Goal: Information Seeking & Learning: Learn about a topic

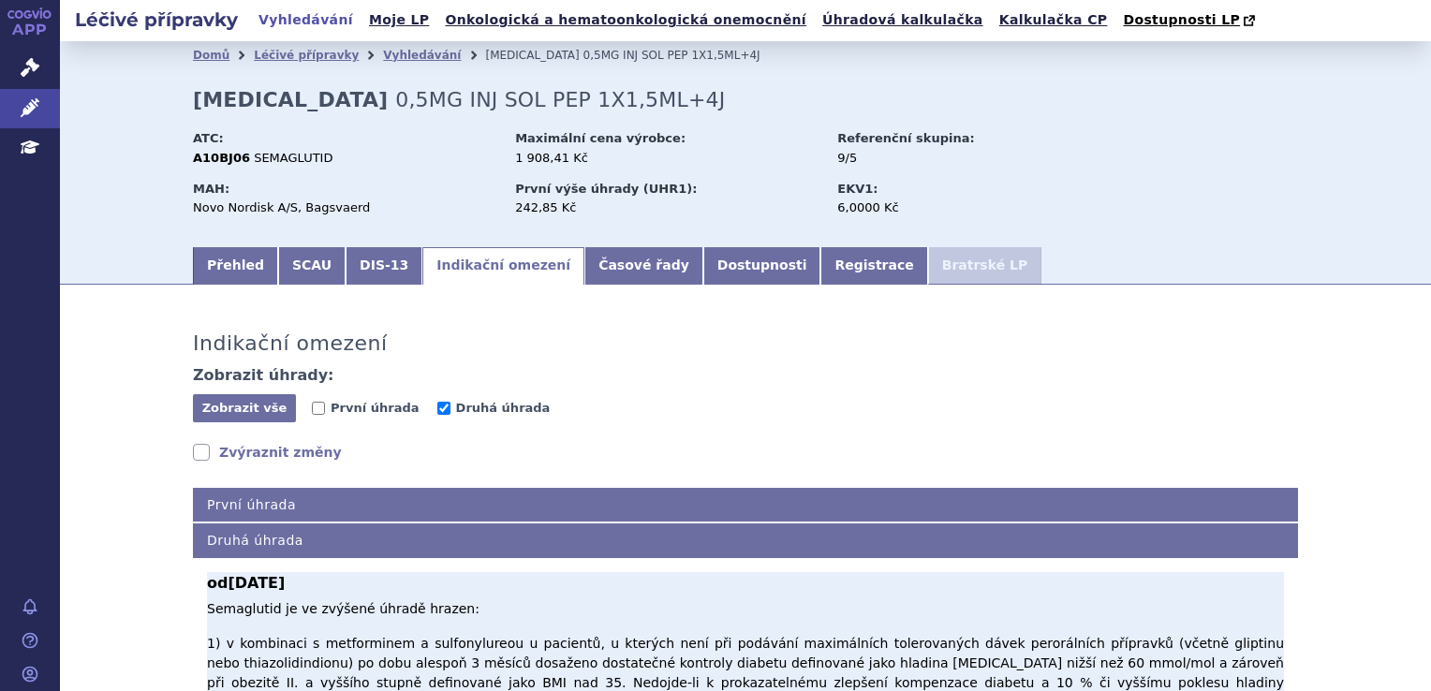
scroll to position [468, 0]
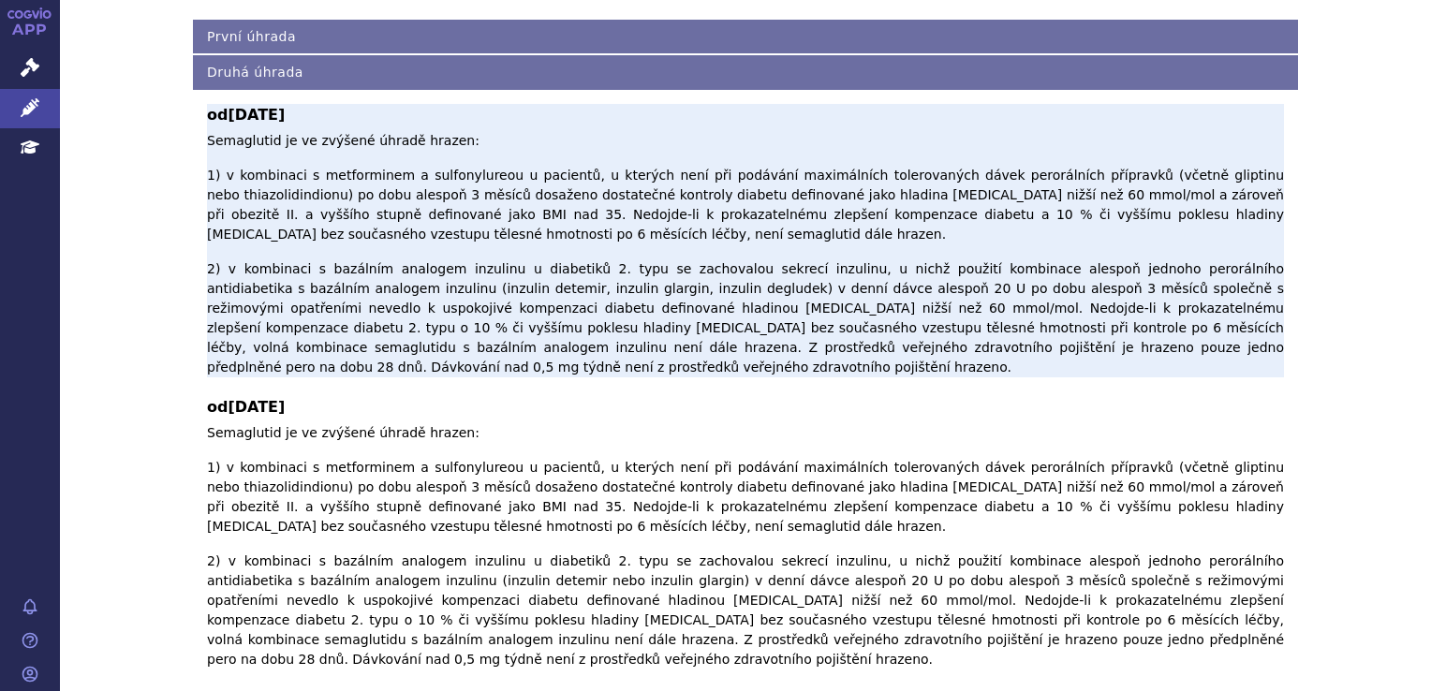
click at [697, 273] on p "Semaglutid je ve zvýšené úhradě hrazen: 1) v kombinaci s metforminem a sulfonyl…" at bounding box center [745, 254] width 1077 height 246
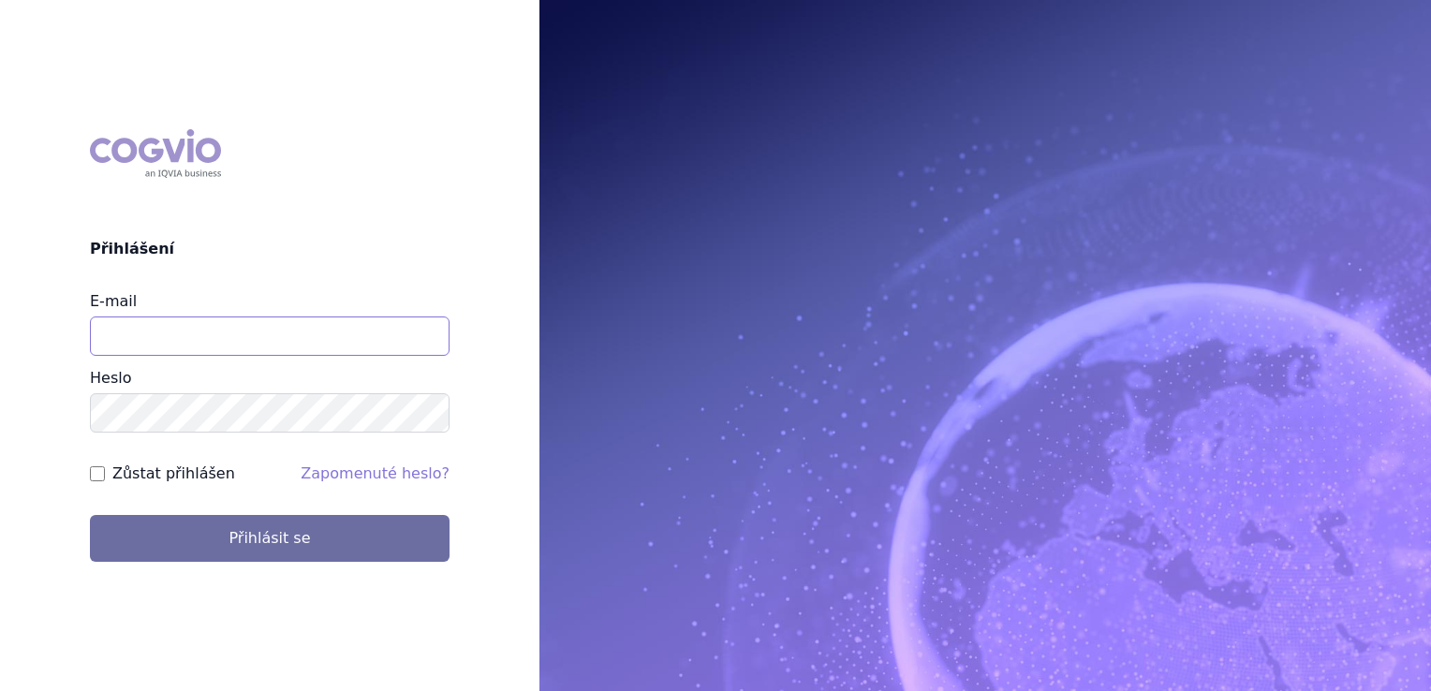
click at [262, 335] on input "E-mail" at bounding box center [270, 336] width 360 height 39
type input "klara.koubkova.ext@boehringer-ingelheim.com"
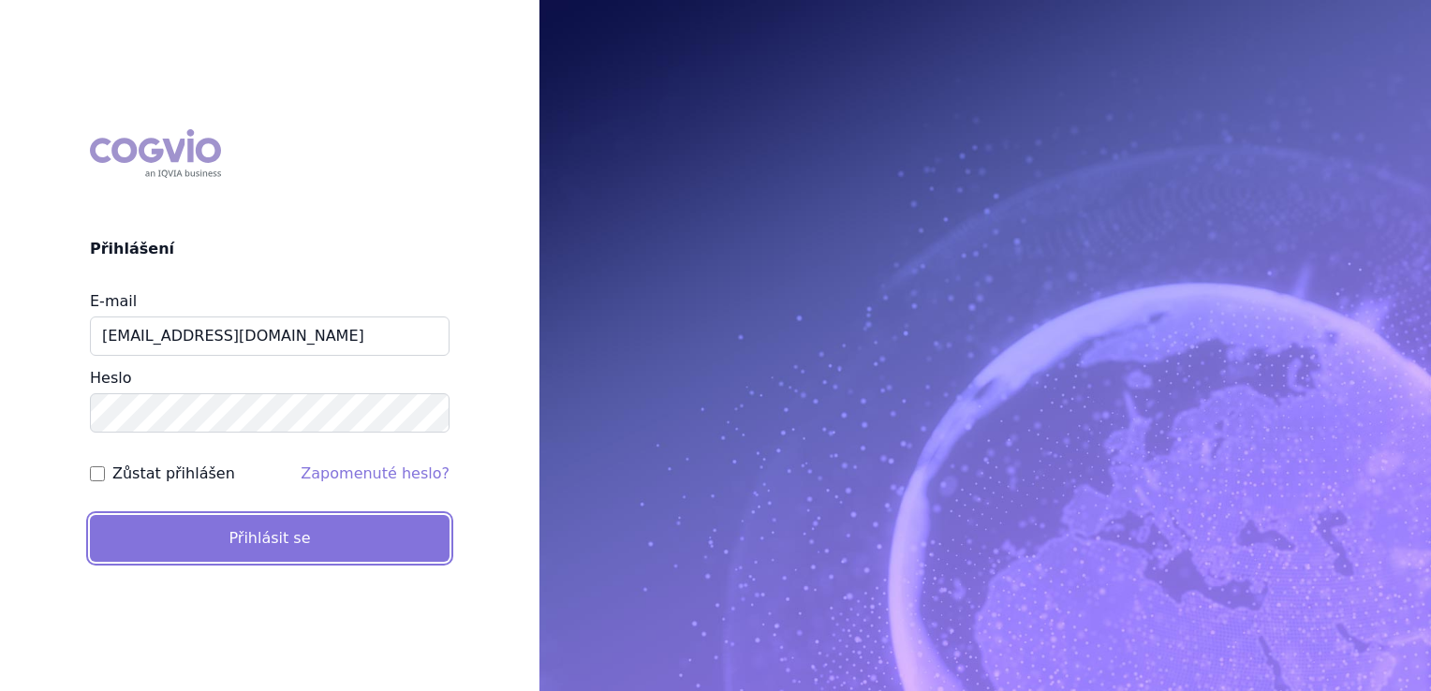
click at [285, 555] on button "Přihlásit se" at bounding box center [270, 538] width 360 height 47
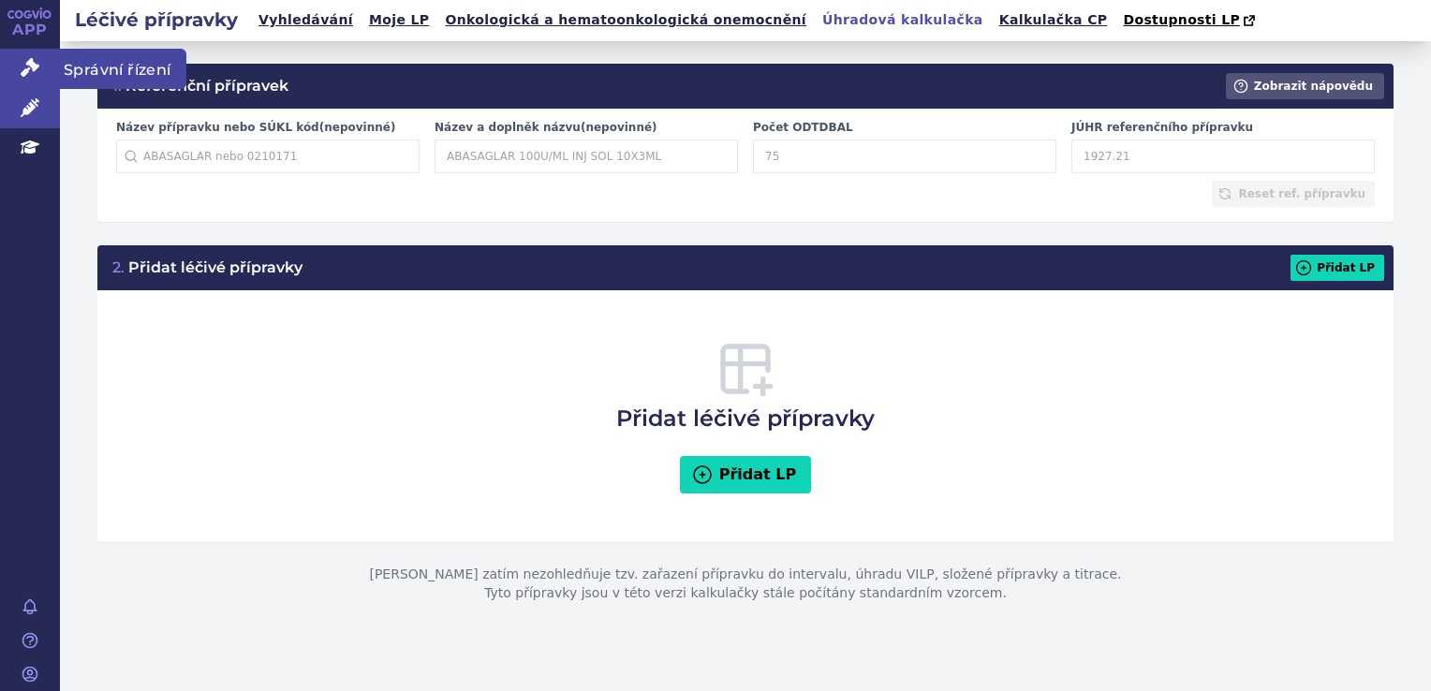
click at [15, 76] on link "Správní řízení" at bounding box center [30, 68] width 60 height 39
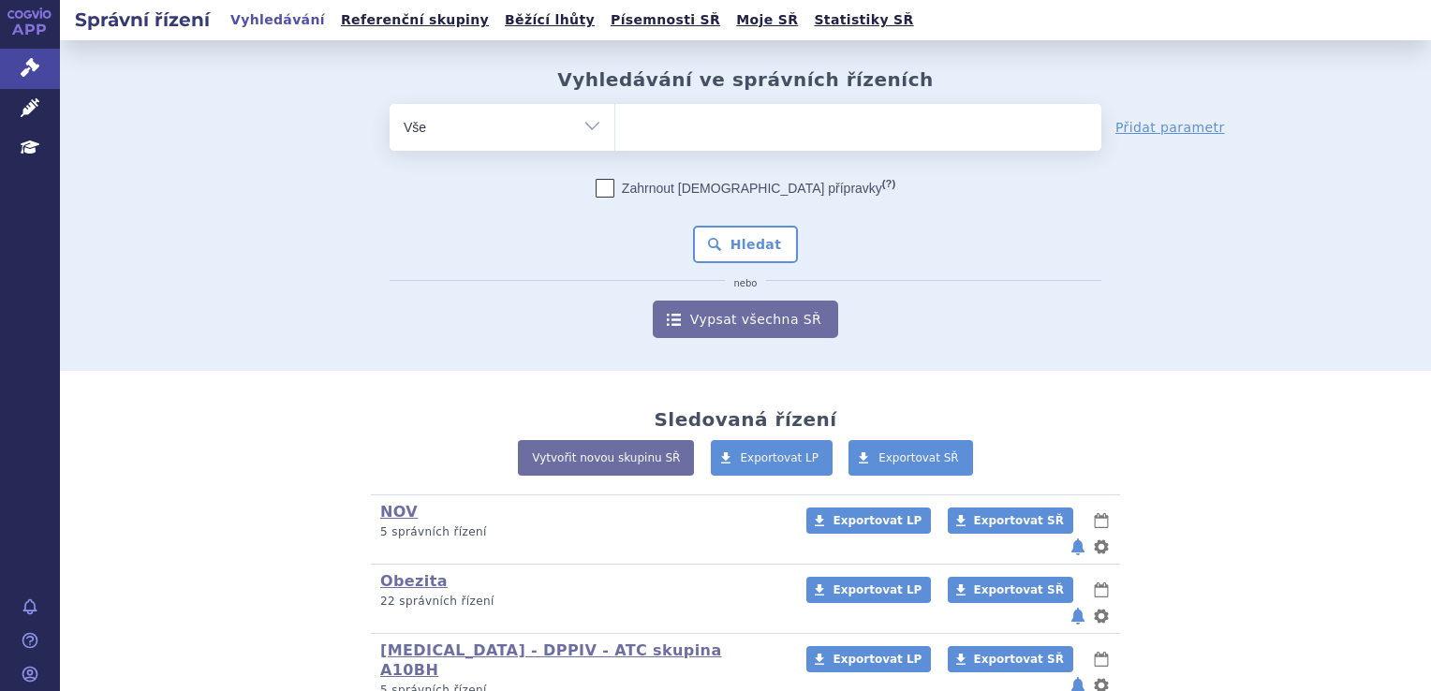
drag, startPoint x: 795, startPoint y: 114, endPoint x: 784, endPoint y: 133, distance: 21.8
click at [795, 114] on ul at bounding box center [858, 123] width 486 height 39
click at [615, 114] on select at bounding box center [614, 126] width 1 height 47
click at [784, 133] on ul at bounding box center [858, 123] width 486 height 39
click at [615, 133] on select at bounding box center [614, 126] width 1 height 47
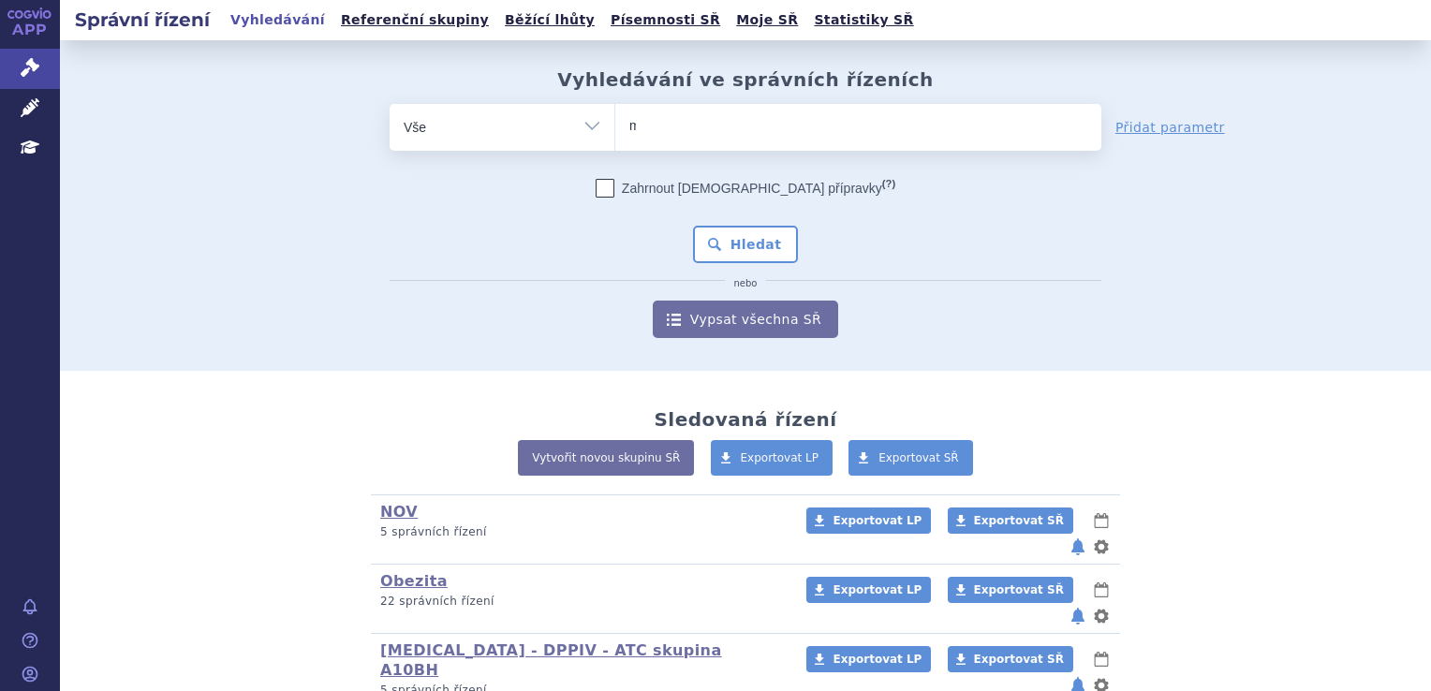
type input "mo"
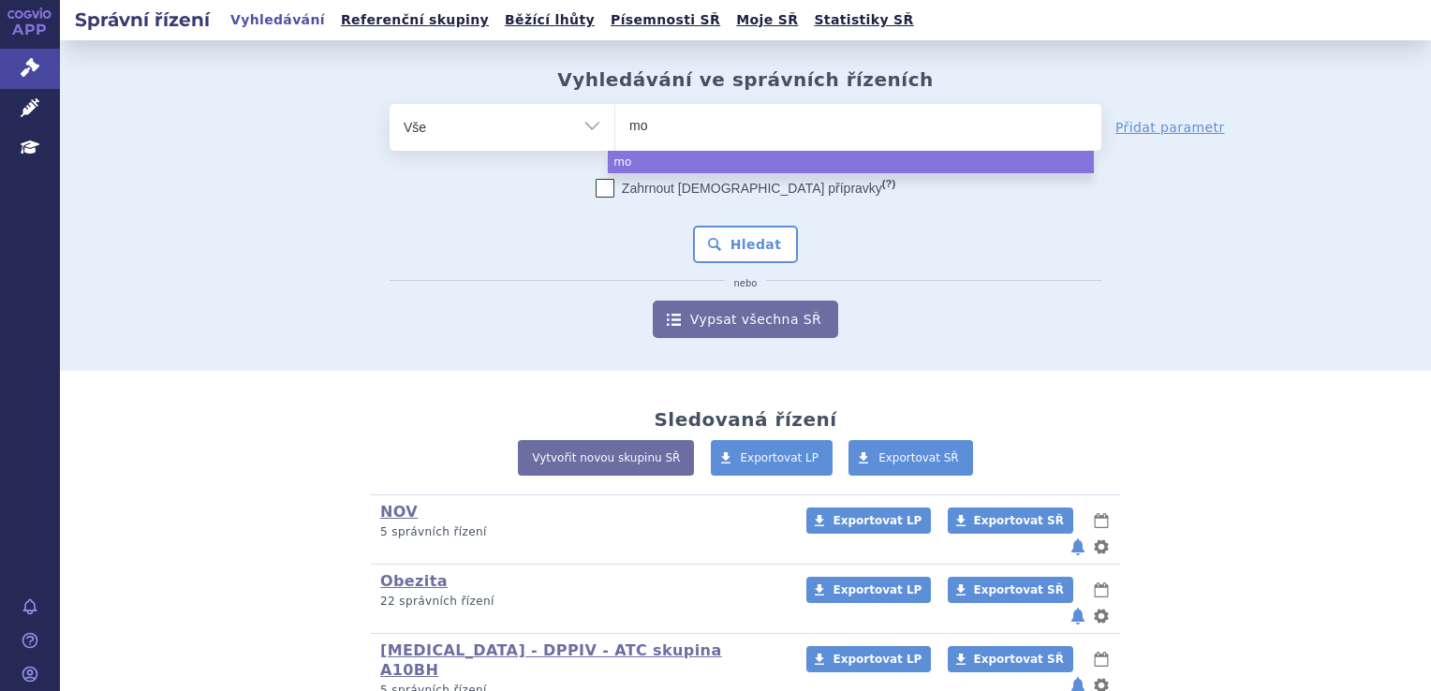
click at [784, 133] on ul "mo" at bounding box center [858, 123] width 486 height 39
click at [615, 133] on select "mo" at bounding box center [614, 126] width 1 height 47
select select "mo"
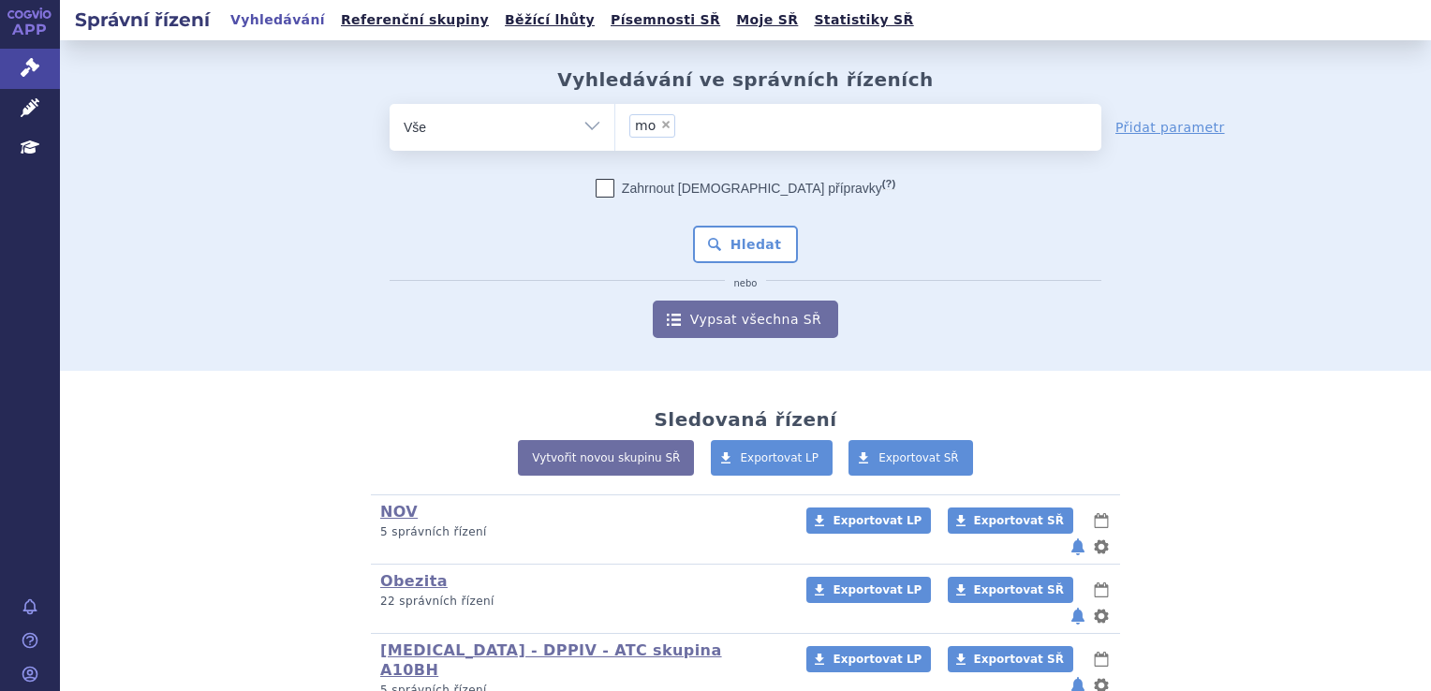
click at [660, 125] on span "×" at bounding box center [665, 124] width 11 height 11
click at [615, 125] on select "mo" at bounding box center [614, 126] width 1 height 47
select select
click at [659, 125] on ul at bounding box center [858, 123] width 486 height 39
click at [615, 125] on select "mo" at bounding box center [614, 126] width 1 height 47
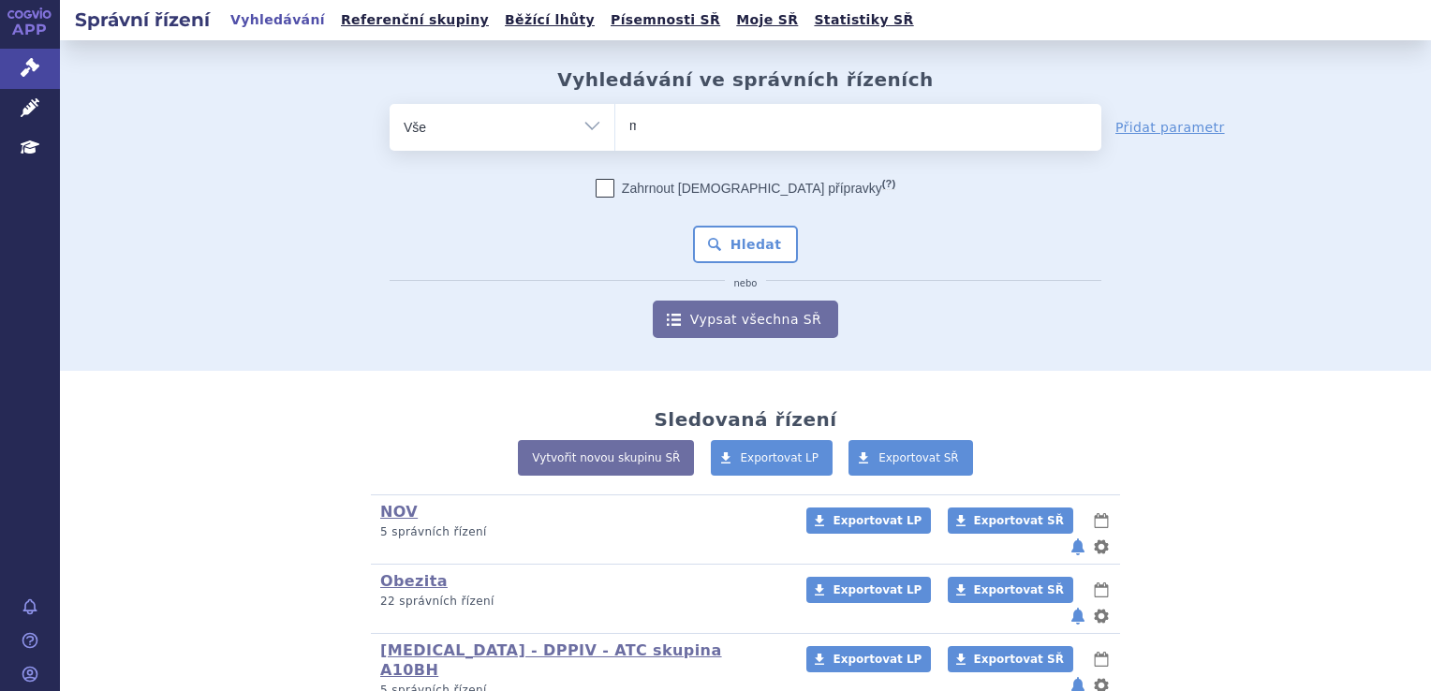
type input "mo"
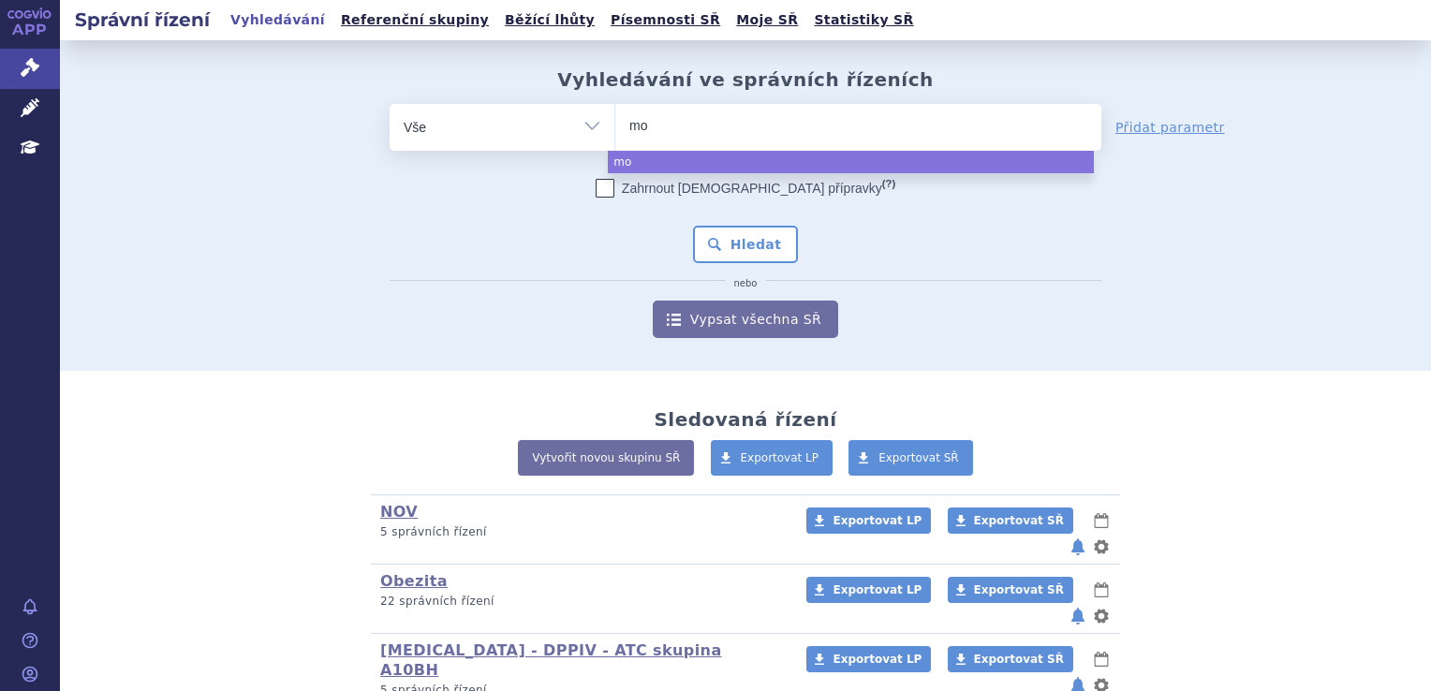
type input "mou"
type input "moun"
type input "mounja"
type input "mounjar"
type input "mounjaro"
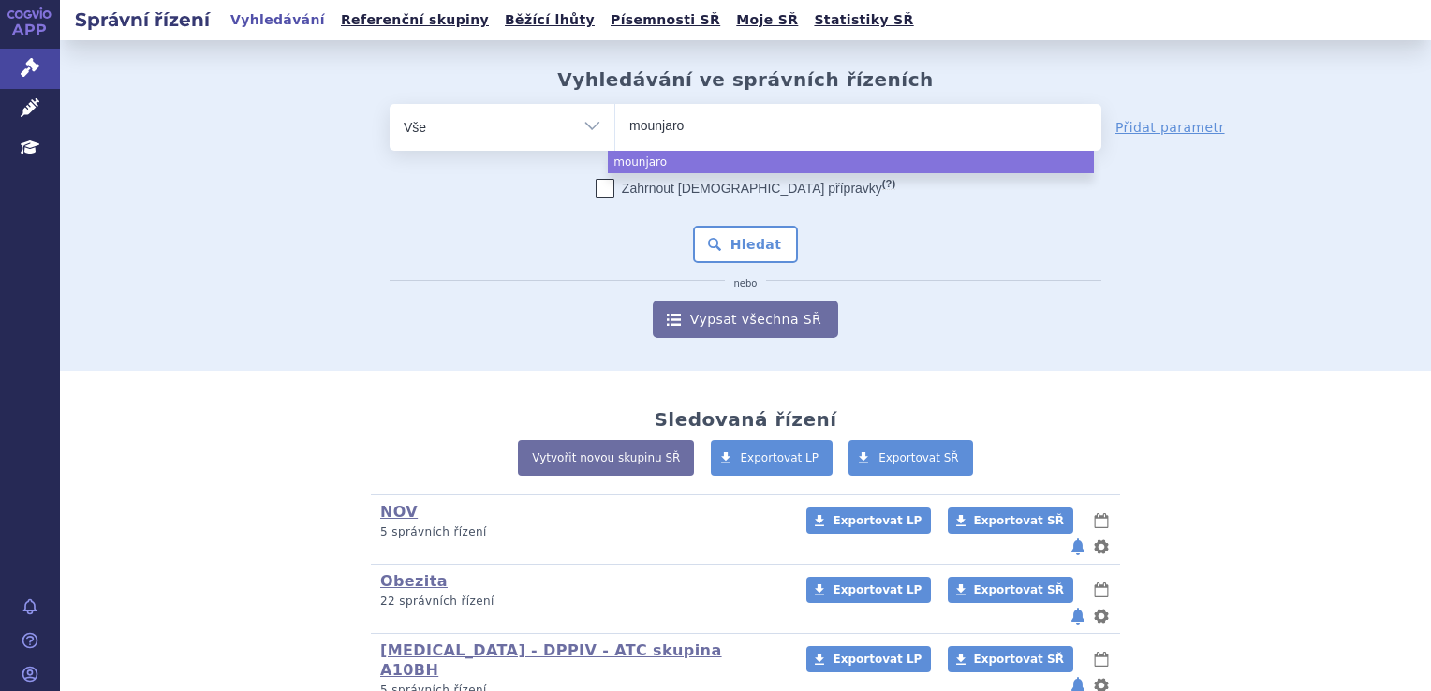
select select "mounjaro"
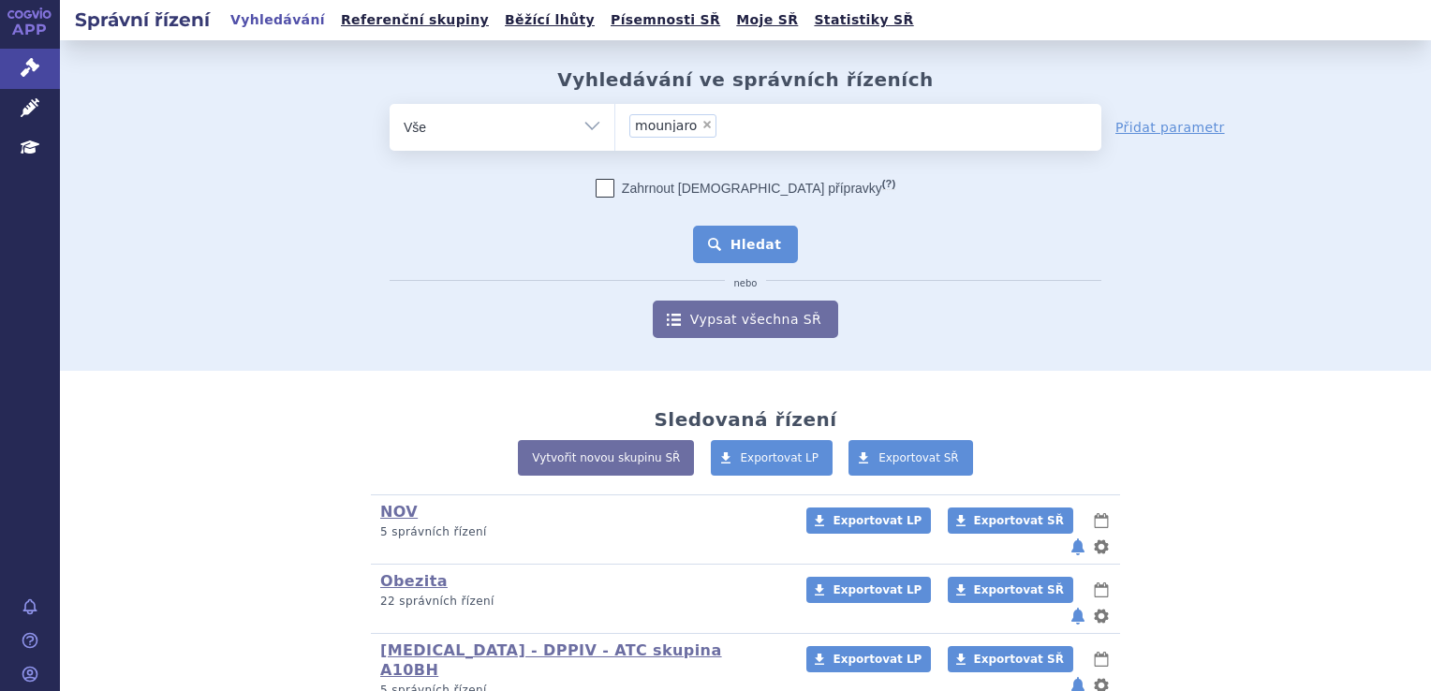
click at [731, 229] on button "Hledat" at bounding box center [746, 244] width 106 height 37
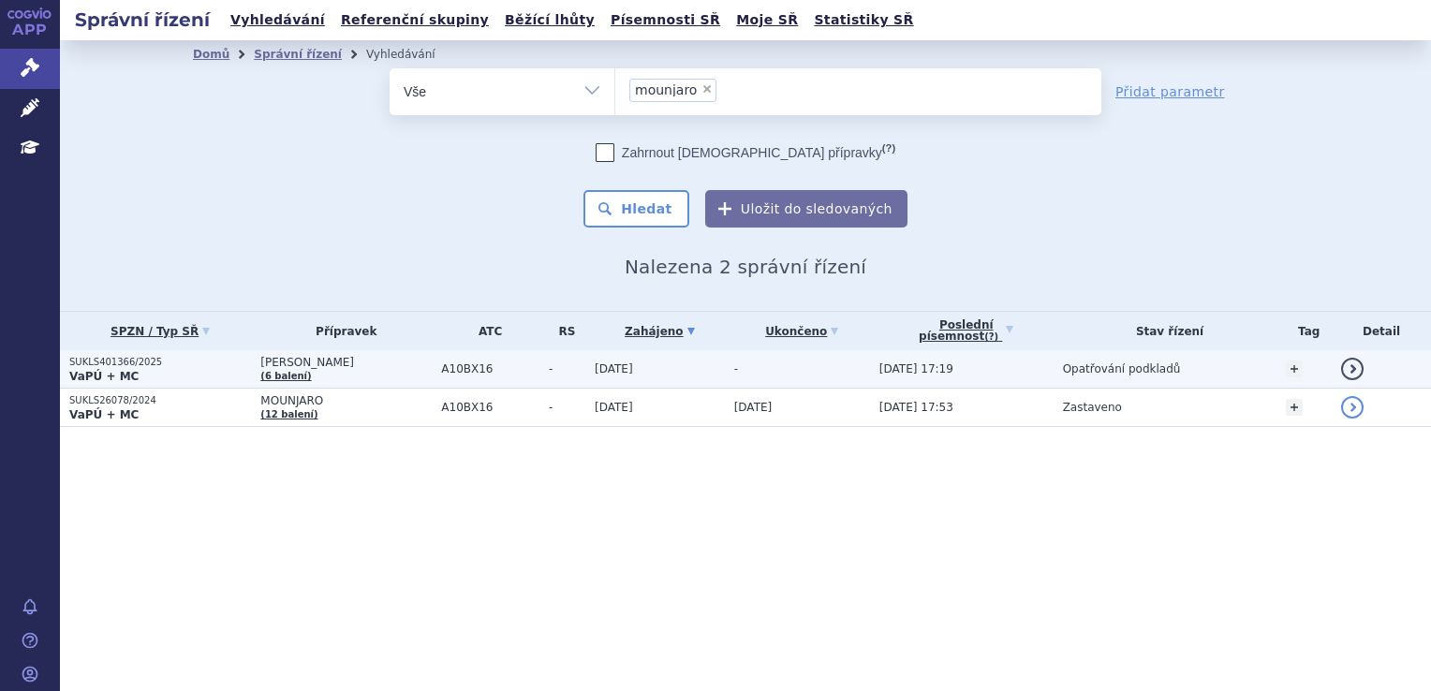
click at [382, 376] on td "[PERSON_NAME] (6 balení)" at bounding box center [341, 369] width 181 height 38
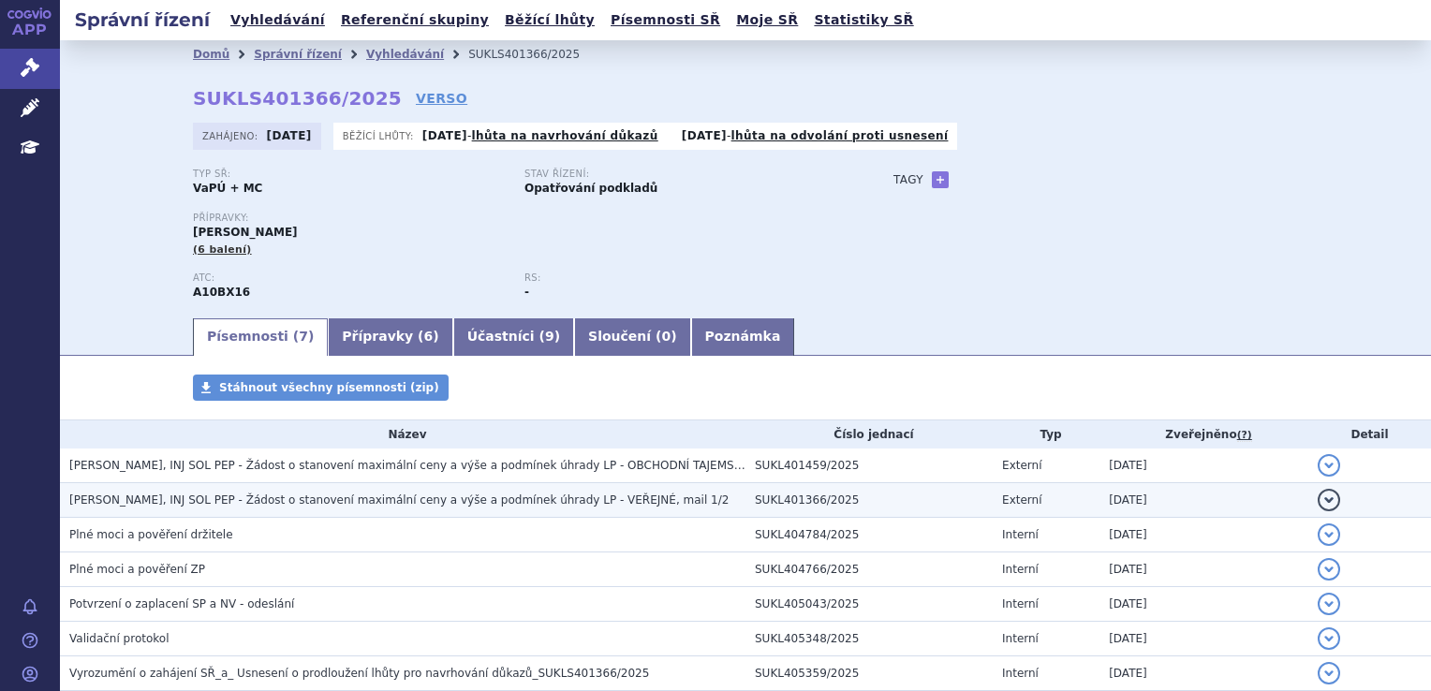
click at [338, 492] on td "MOUNJARO KWIKPEN, INJ SOL PEP - Žádost o stanovení maximální ceny a výše a podm…" at bounding box center [403, 500] width 686 height 35
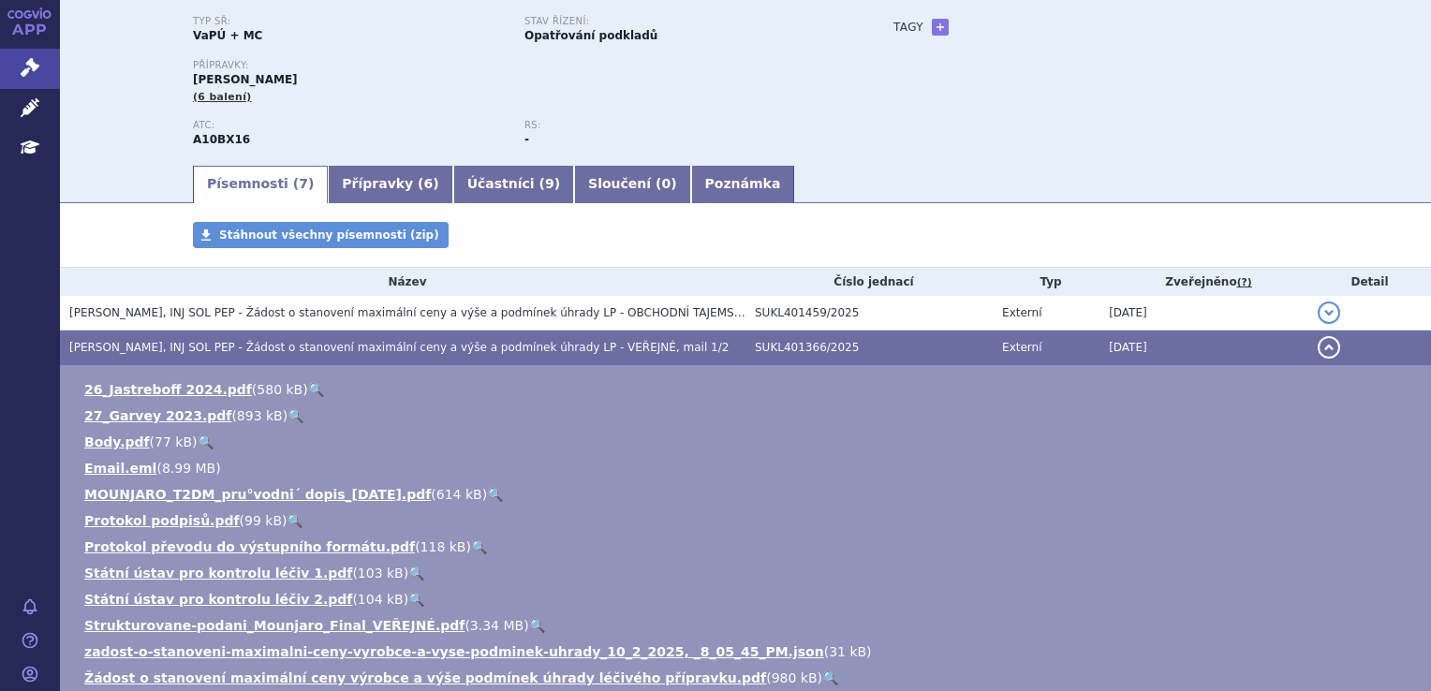
scroll to position [187, 0]
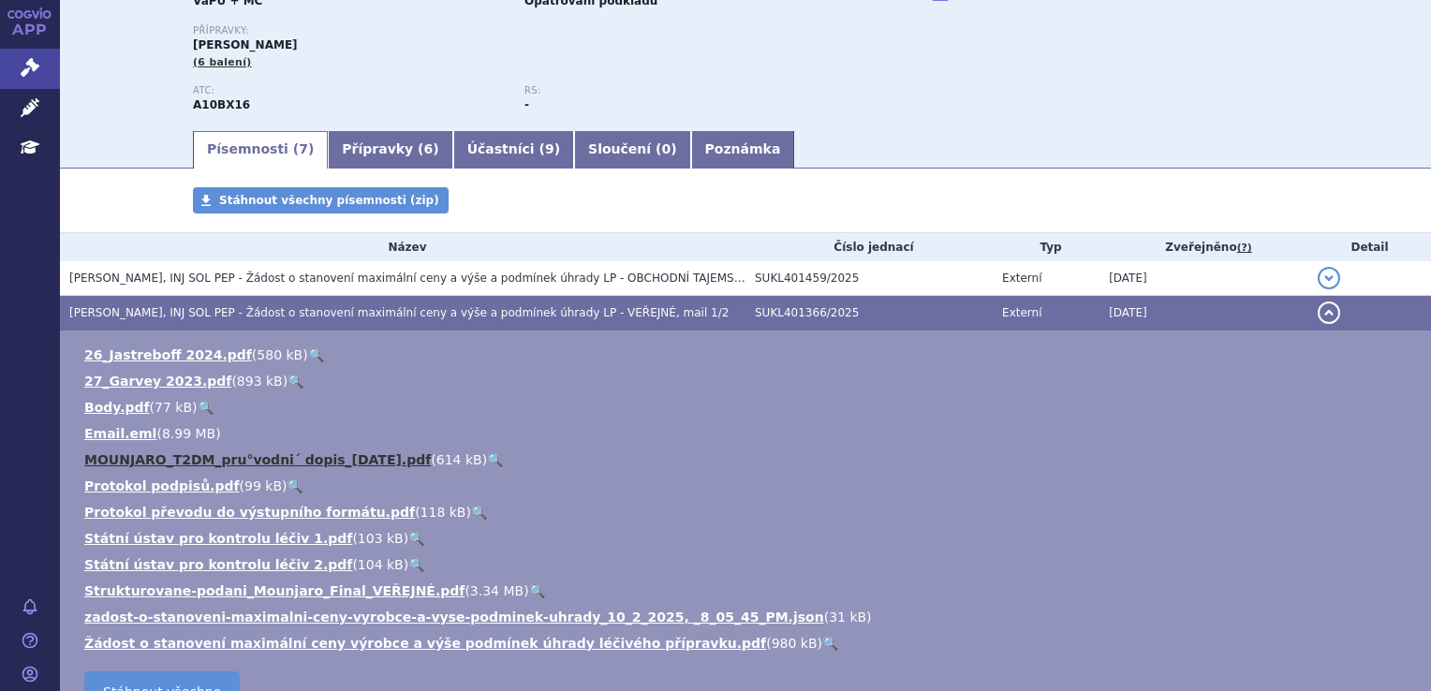
click at [341, 459] on link "MOUNJARO_T2DM_pru°vodni´ dopis_2025-10-03.pdf" at bounding box center [257, 459] width 347 height 15
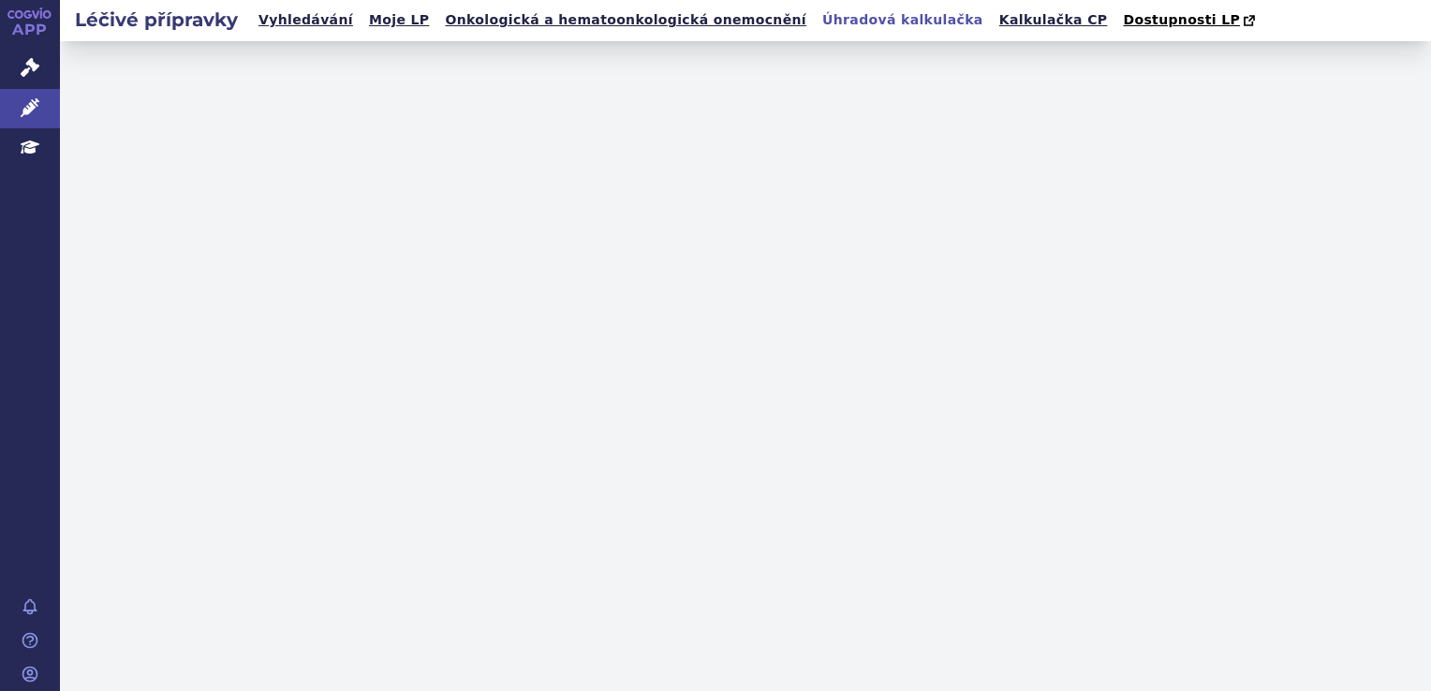
click at [64, 106] on div at bounding box center [745, 366] width 1371 height 650
click at [13, 108] on link "Léčivé přípravky" at bounding box center [30, 108] width 60 height 39
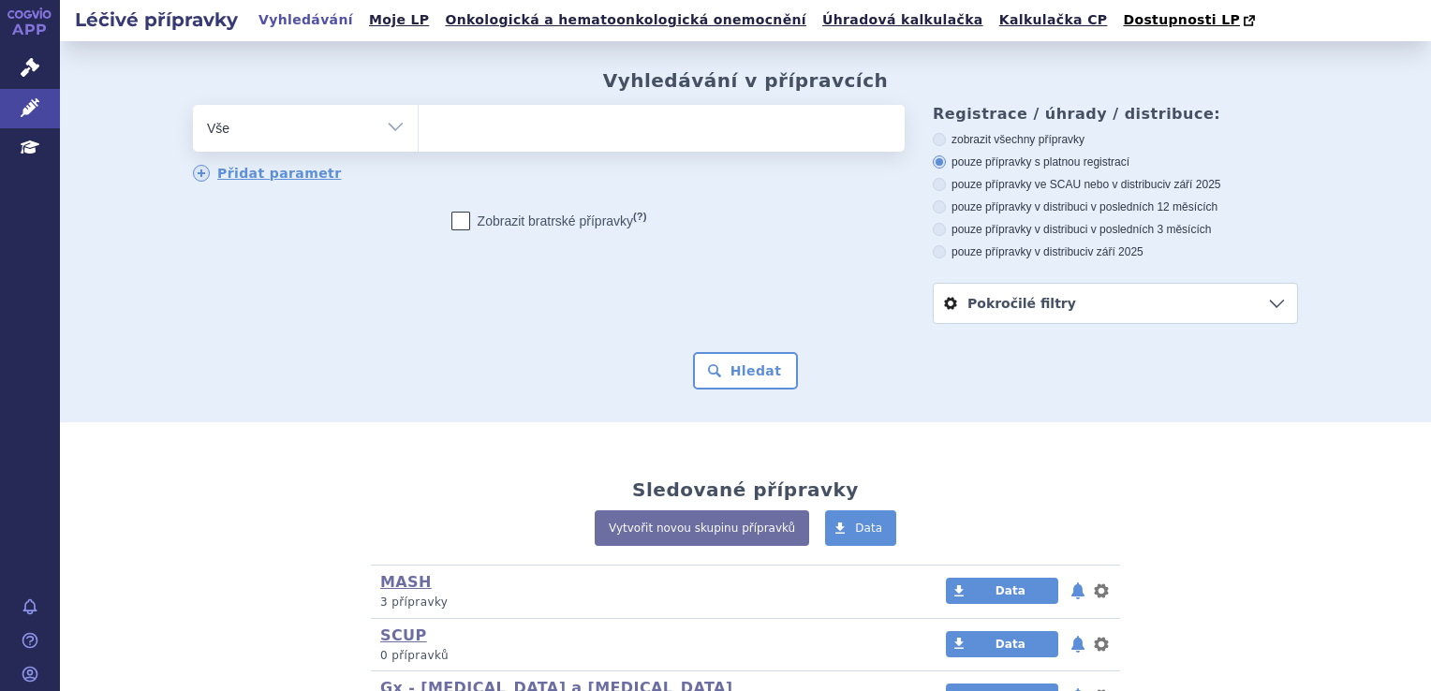
click at [524, 120] on ul at bounding box center [662, 124] width 486 height 39
click at [419, 120] on select at bounding box center [418, 127] width 1 height 47
click at [615, 127] on ul at bounding box center [662, 124] width 486 height 39
click at [419, 127] on select at bounding box center [418, 127] width 1 height 47
type input "ja"
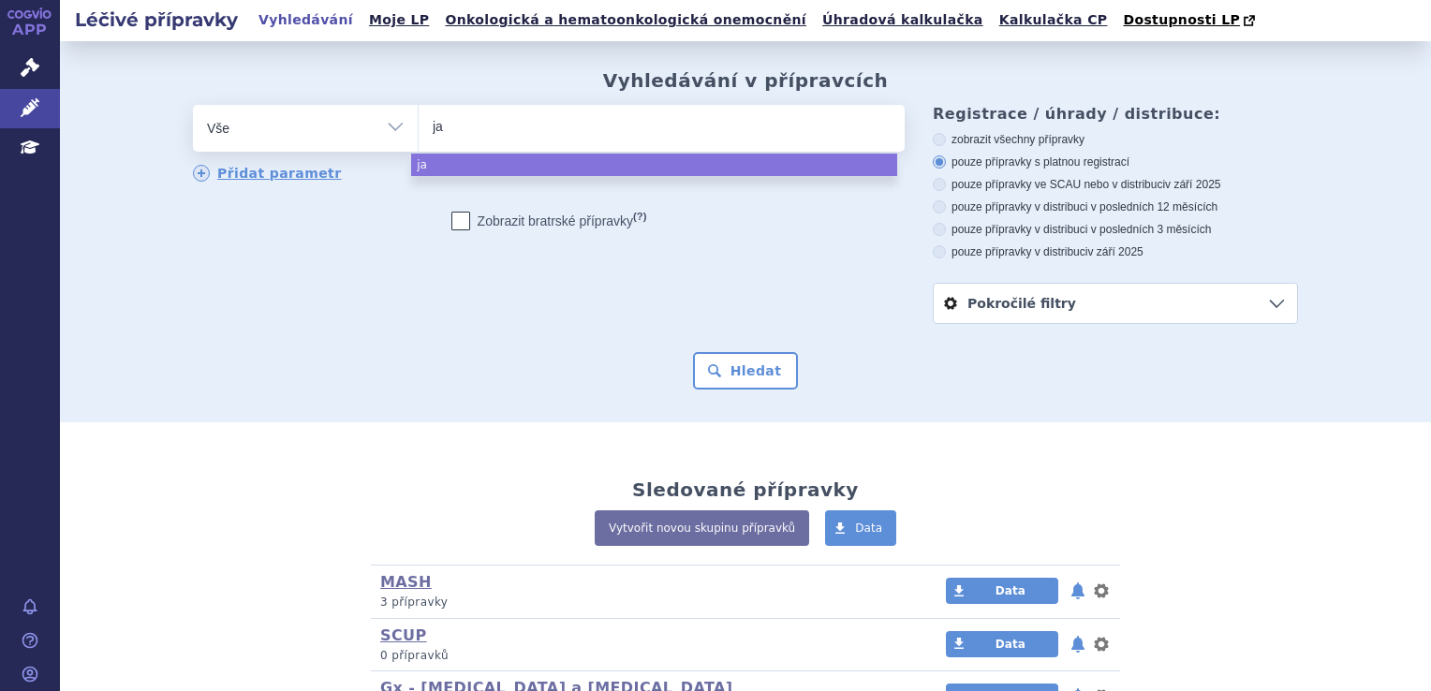
type input "jar"
type input "jardi"
type input "jardian"
type input "jardianc"
type input "jardiance"
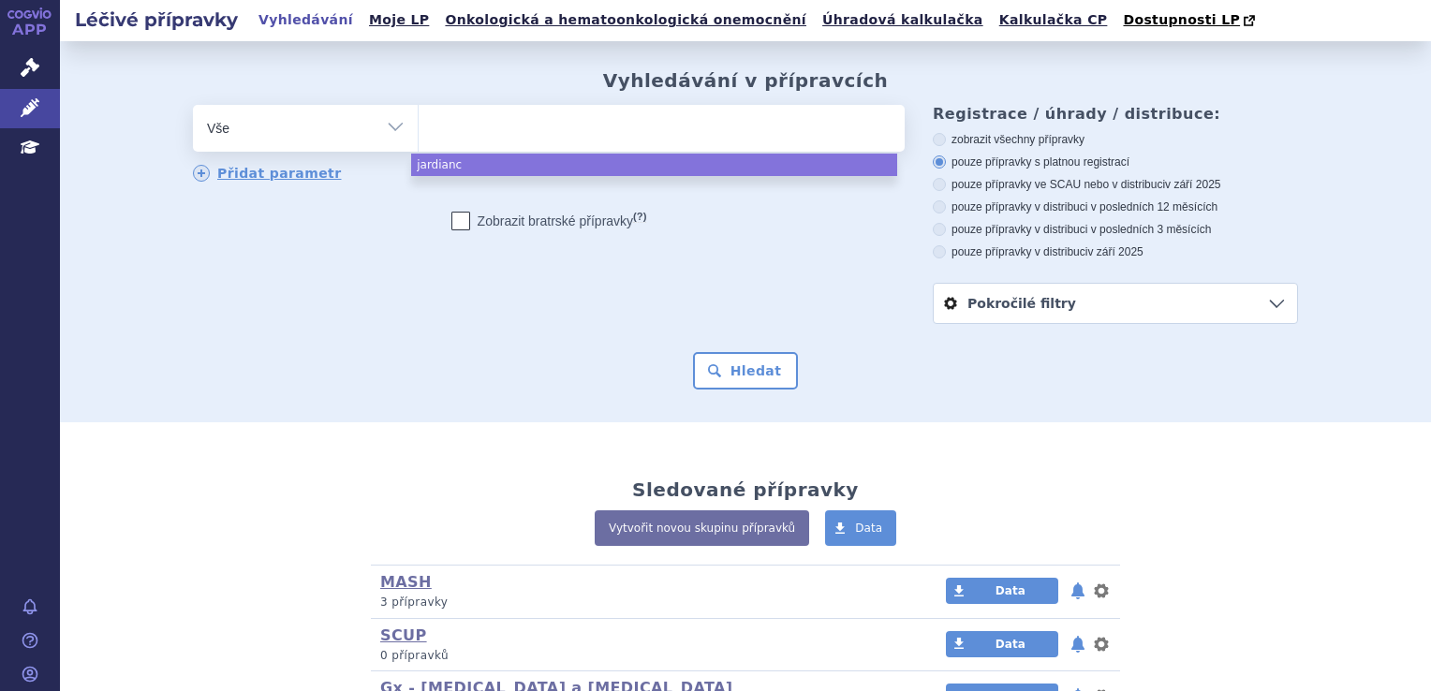
select select "jardiance"
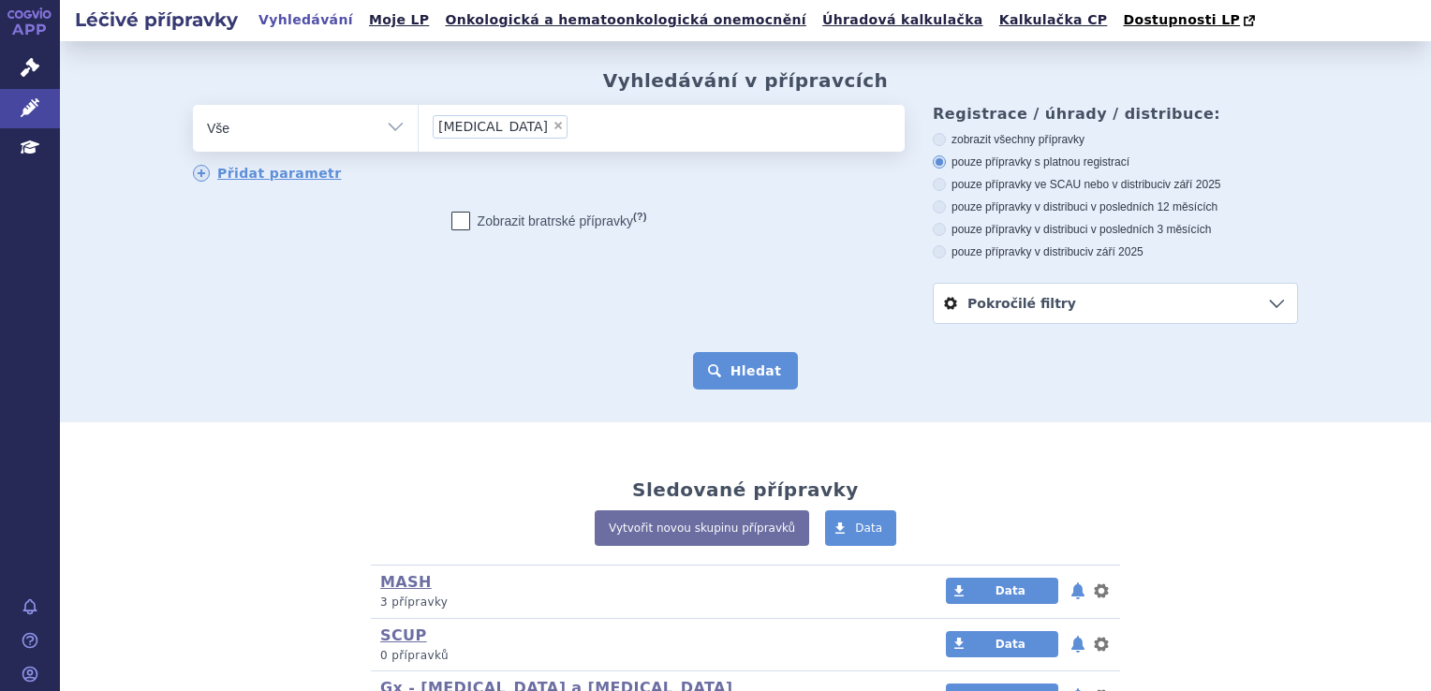
click at [754, 372] on button "Hledat" at bounding box center [746, 370] width 106 height 37
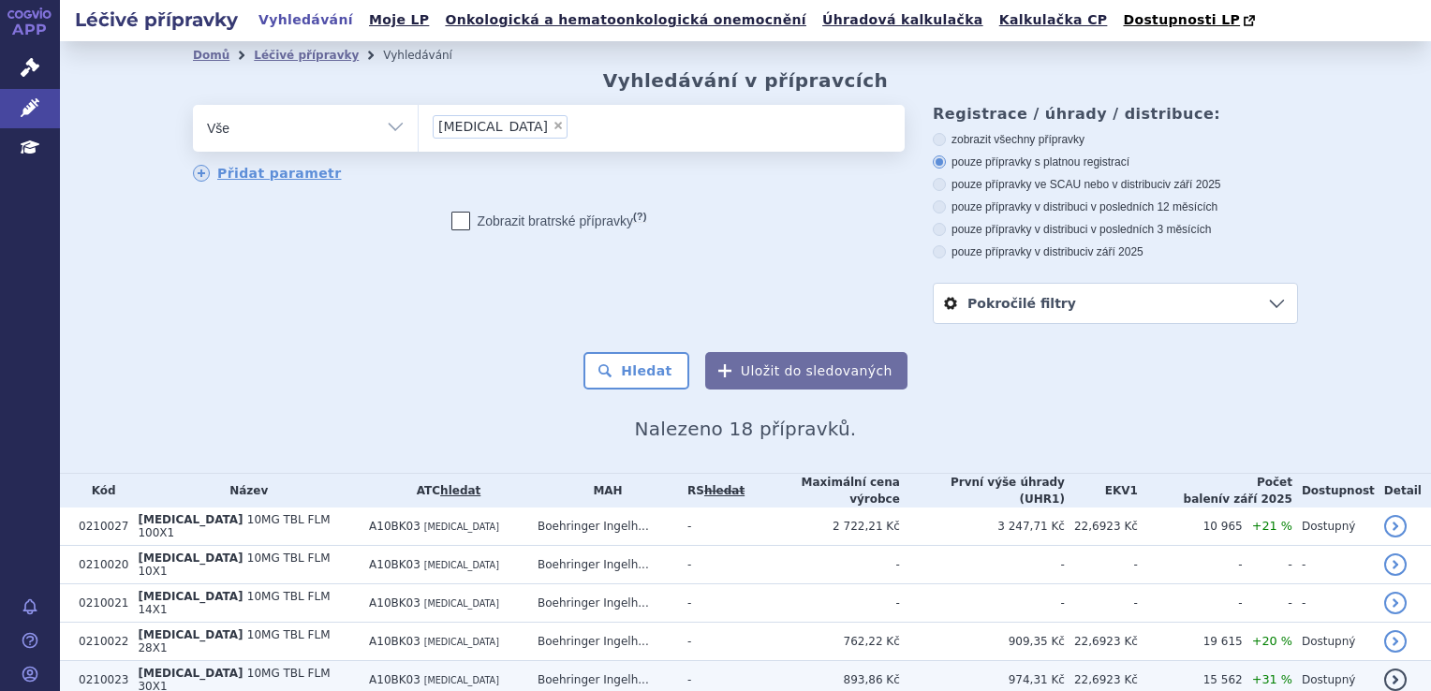
click at [481, 661] on td "A10BK03 [MEDICAL_DATA]" at bounding box center [444, 680] width 169 height 38
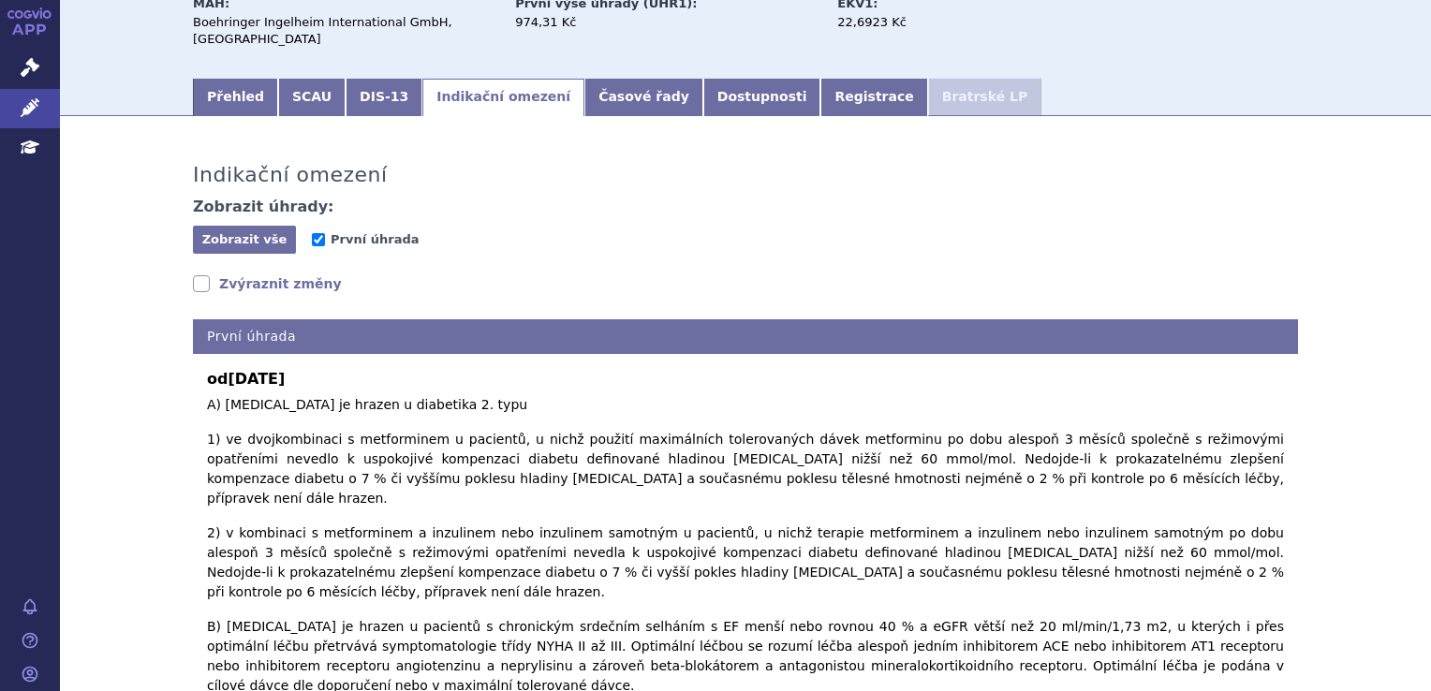
scroll to position [187, 0]
